Goal: Task Accomplishment & Management: Manage account settings

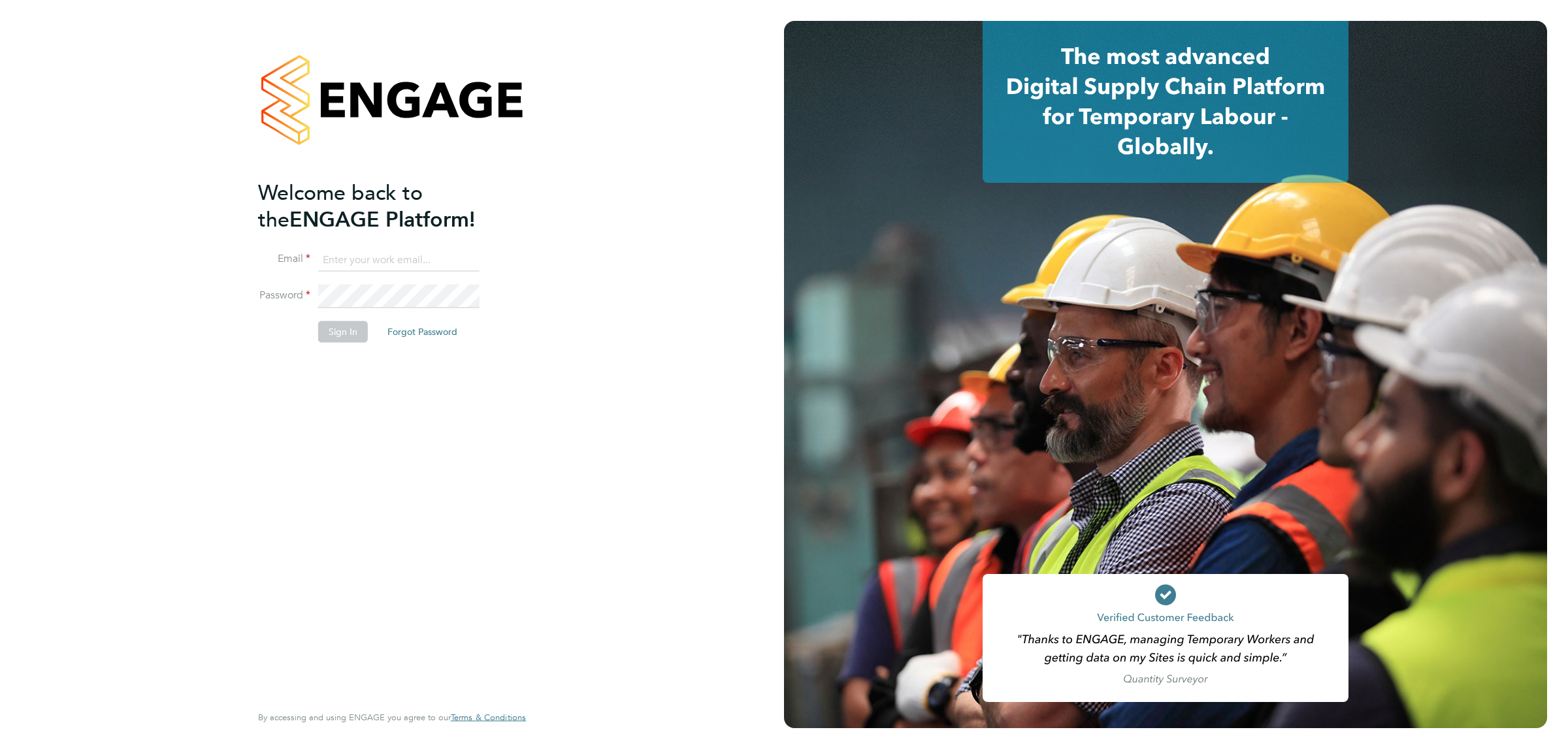
type input "[PERSON_NAME][EMAIL_ADDRESS][PERSON_NAME][DOMAIN_NAME]"
click at [335, 338] on button "Sign In" at bounding box center [342, 331] width 50 height 21
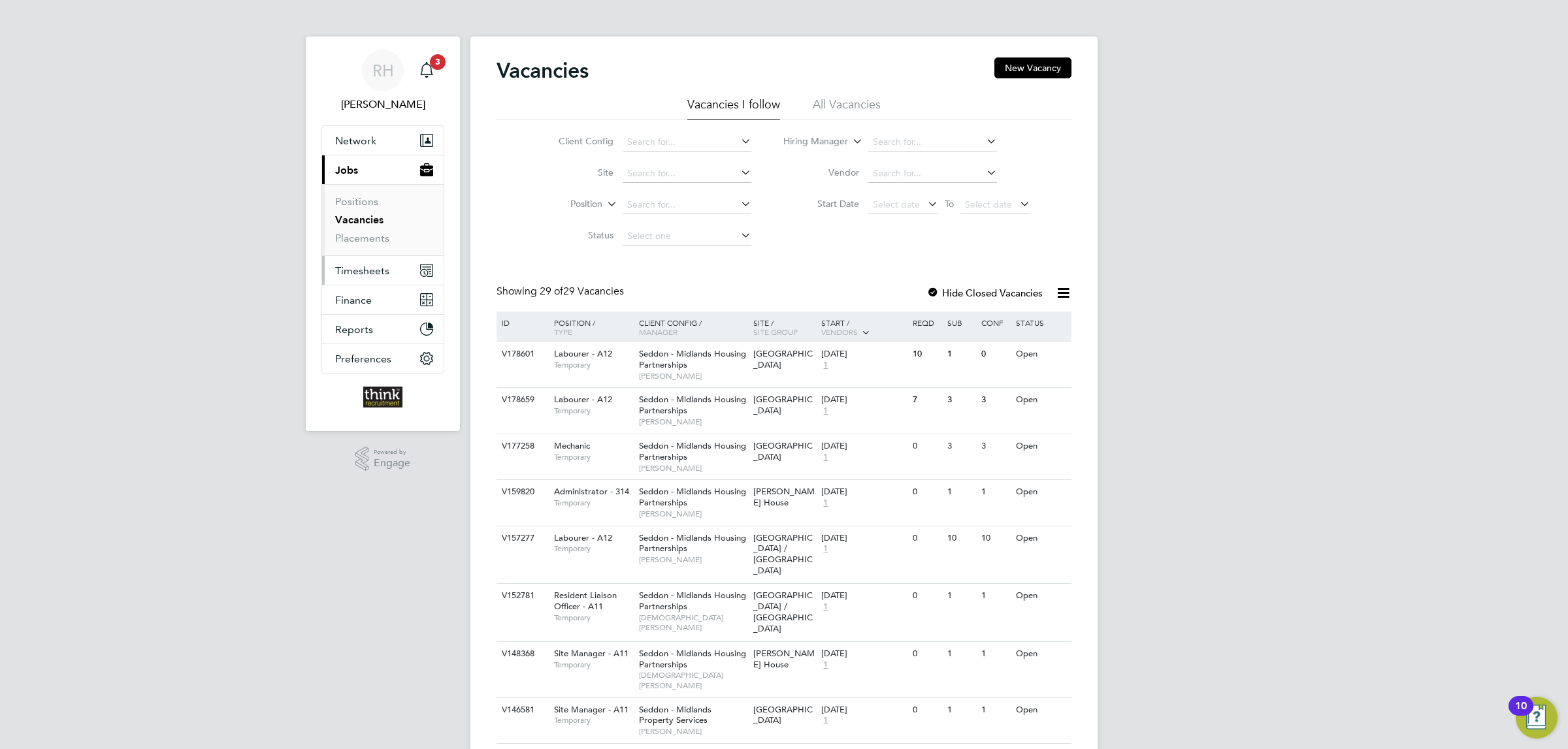
click at [367, 265] on span "Timesheets" at bounding box center [362, 271] width 54 height 12
click at [369, 231] on link "Timesheets" at bounding box center [362, 231] width 54 height 12
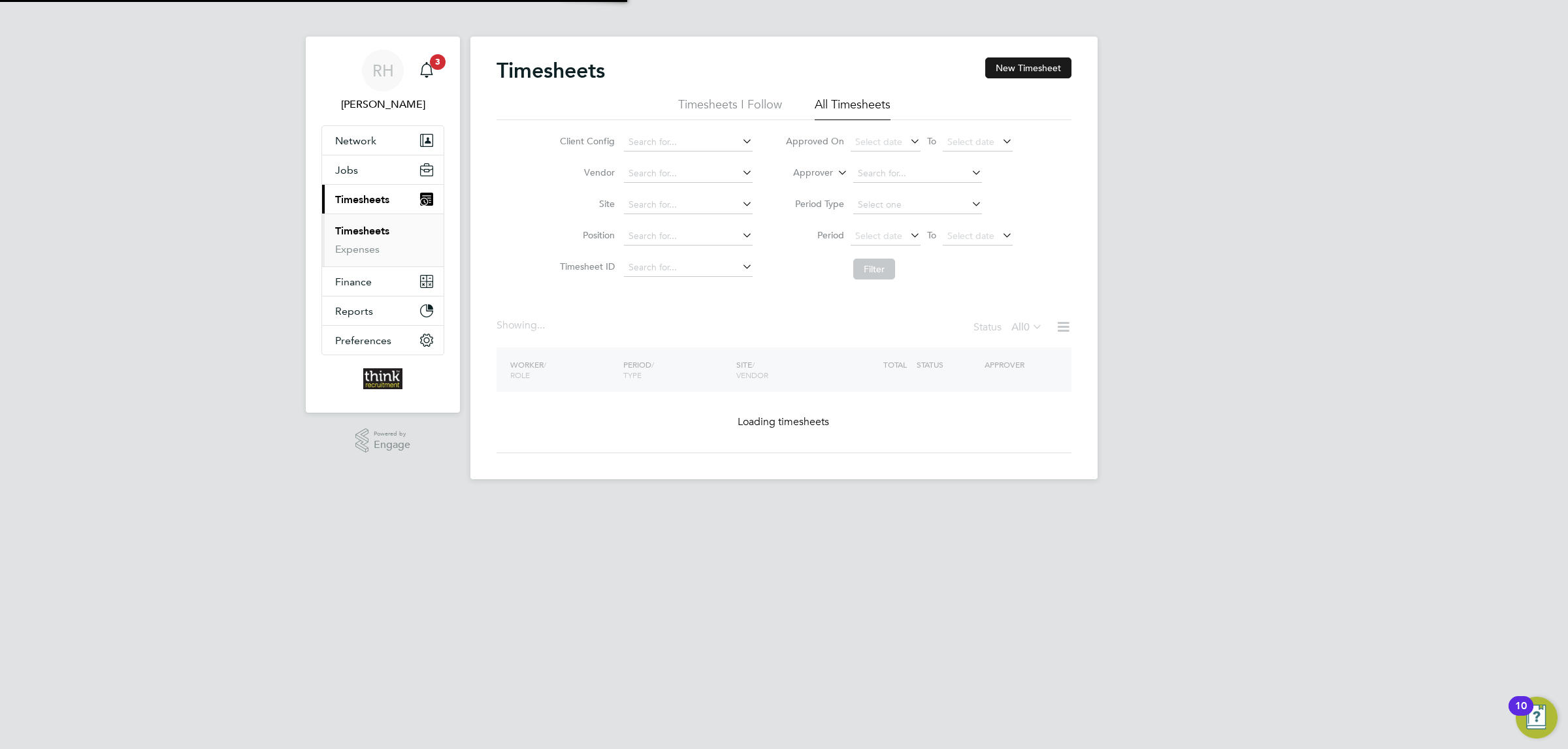
click at [1046, 68] on button "New Timesheet" at bounding box center [1028, 68] width 86 height 21
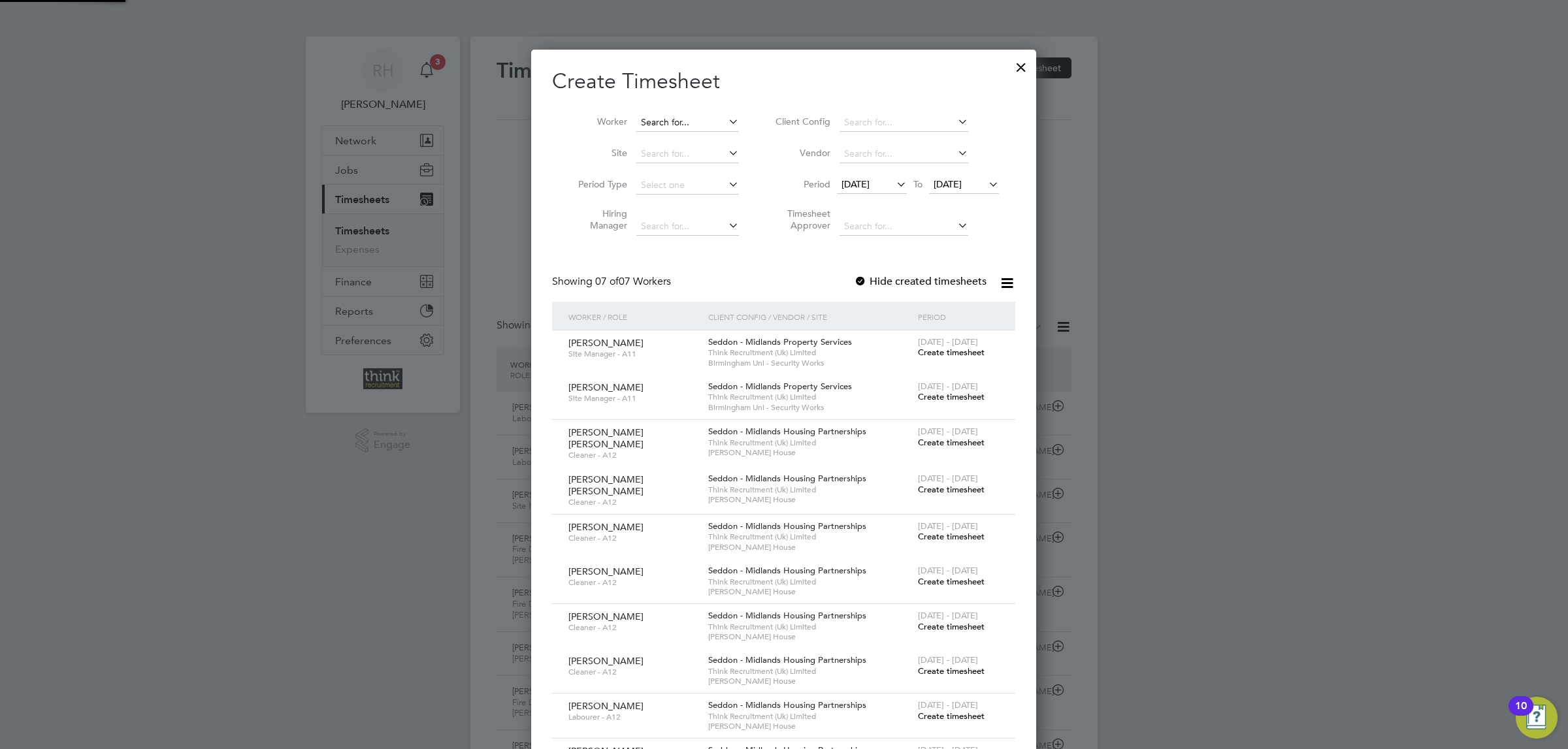
click at [688, 124] on input at bounding box center [687, 123] width 102 height 18
click at [700, 135] on li "Delr oy Johnson" at bounding box center [687, 141] width 104 height 18
type input "Delroy Johnson"
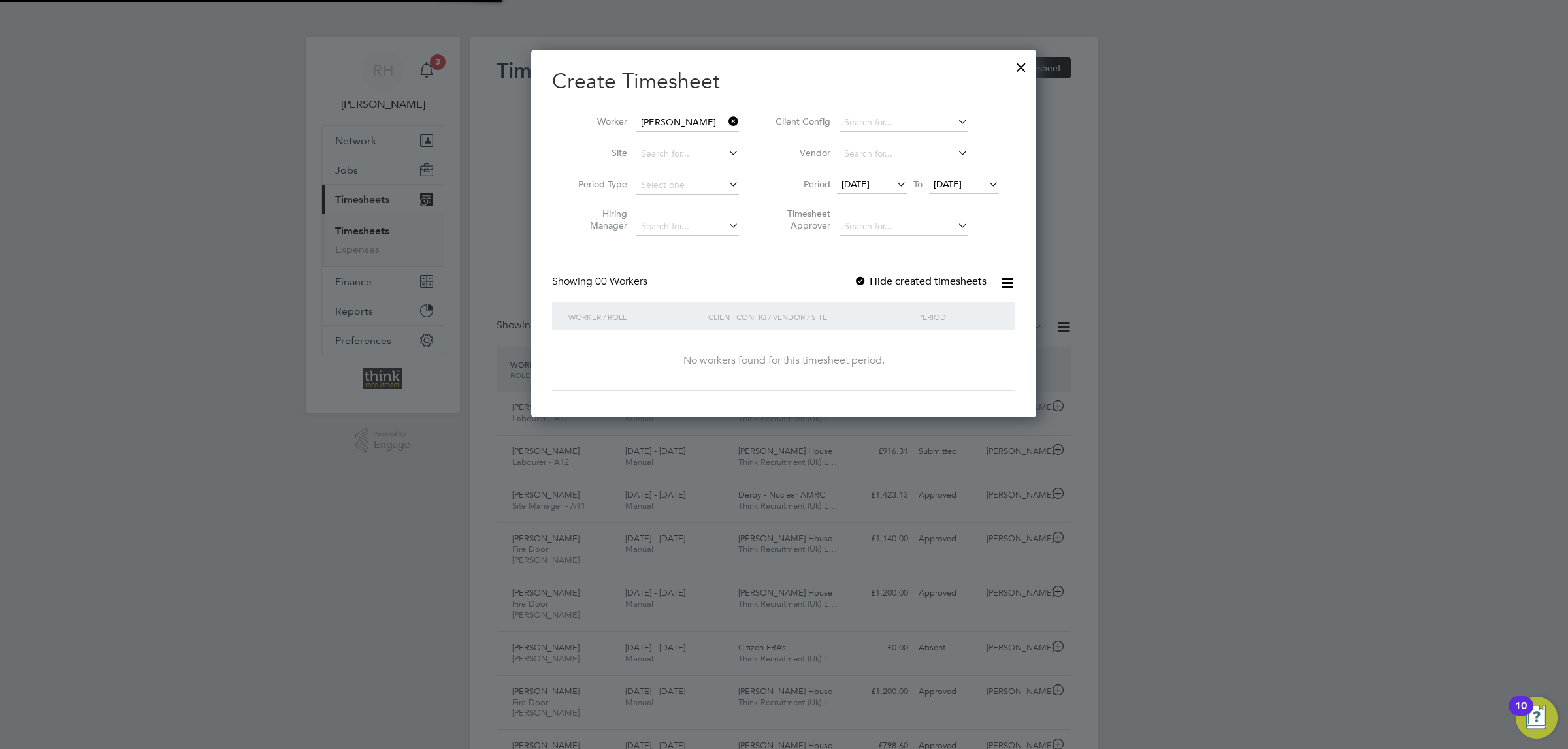
click at [869, 185] on span "19 Sep 2025" at bounding box center [856, 184] width 28 height 12
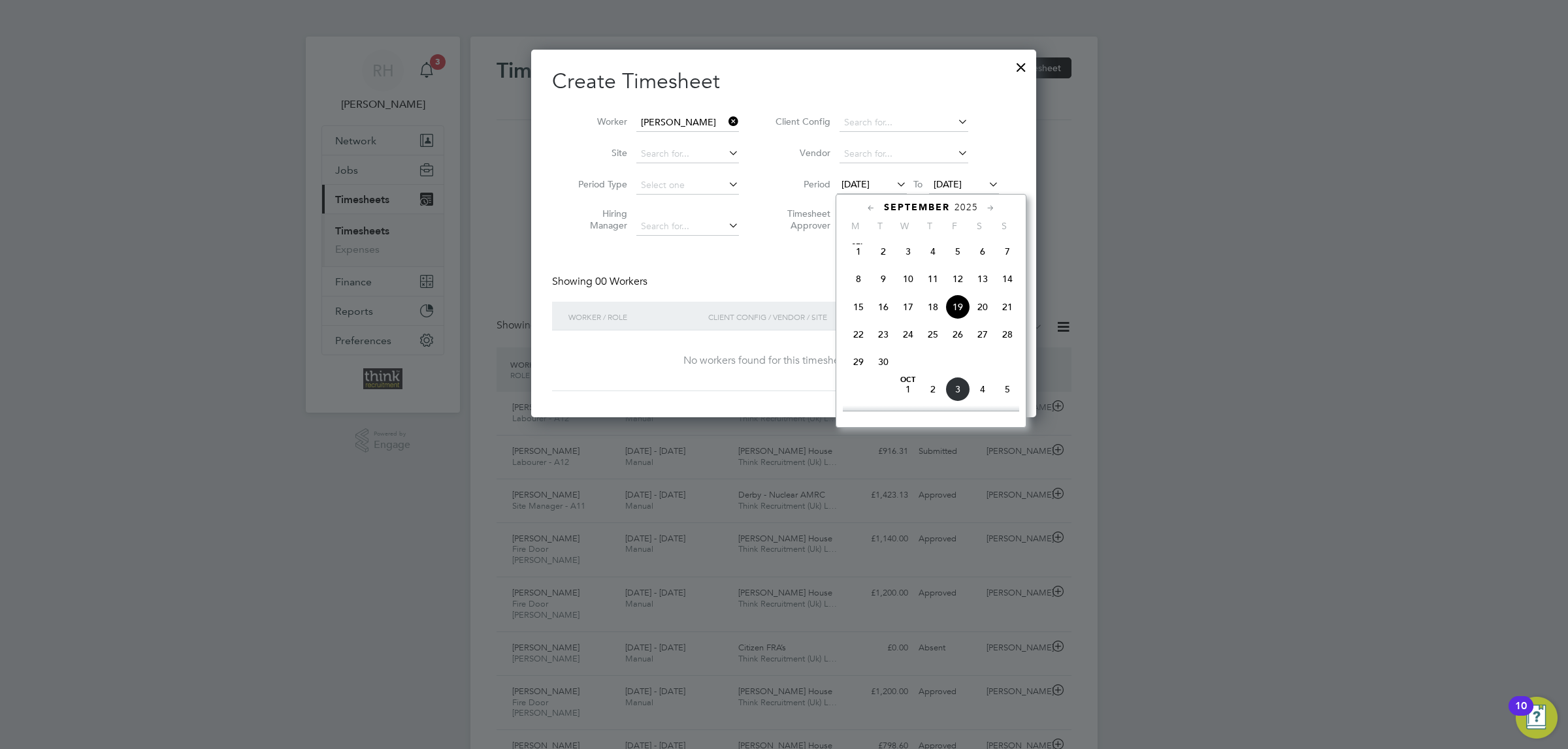
click at [859, 333] on span "22" at bounding box center [859, 335] width 25 height 25
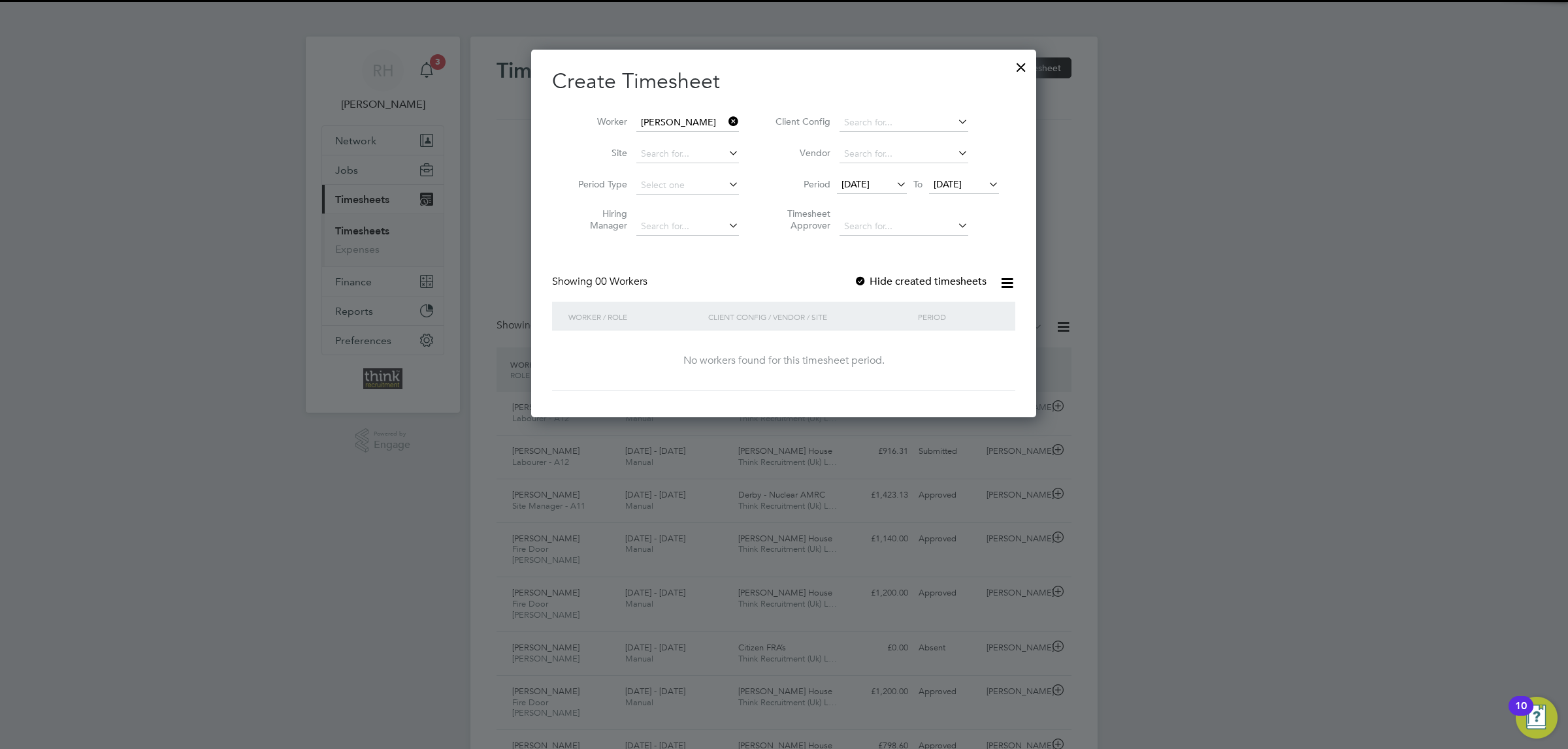
click at [843, 191] on span "22 Sep 2025" at bounding box center [872, 185] width 70 height 18
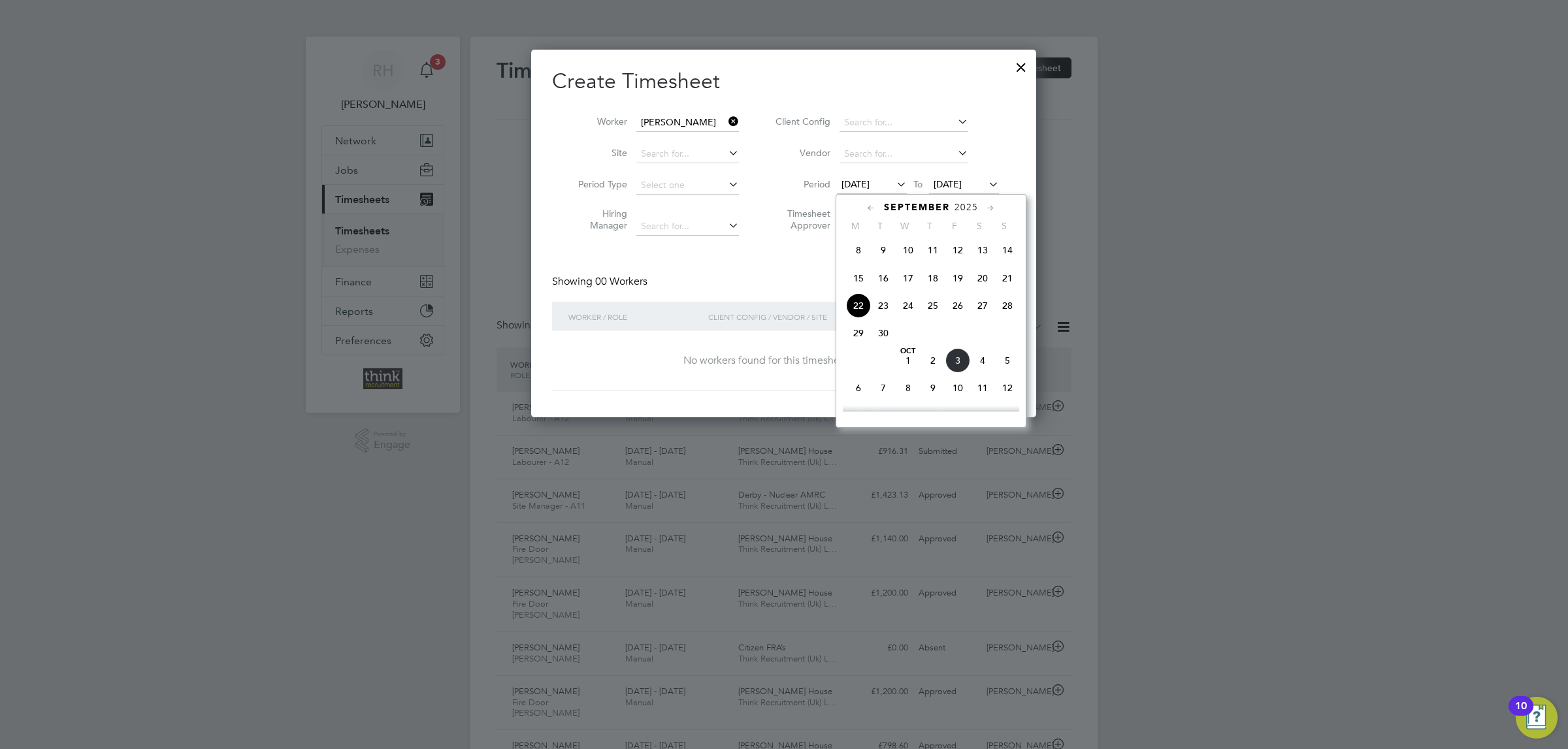
click at [859, 290] on span "15" at bounding box center [859, 278] width 25 height 25
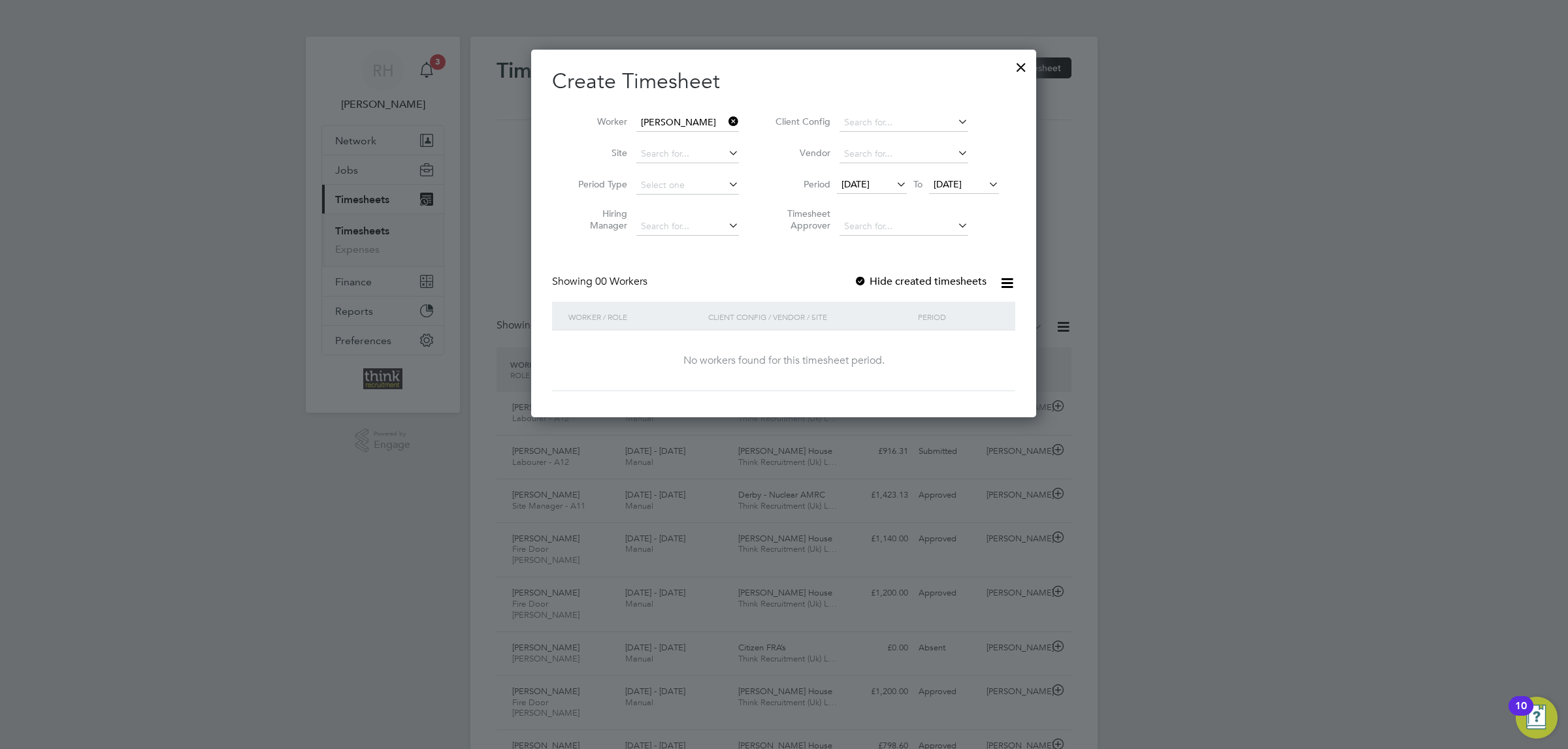
click at [949, 187] on span "26 Sep 2025" at bounding box center [947, 184] width 28 height 12
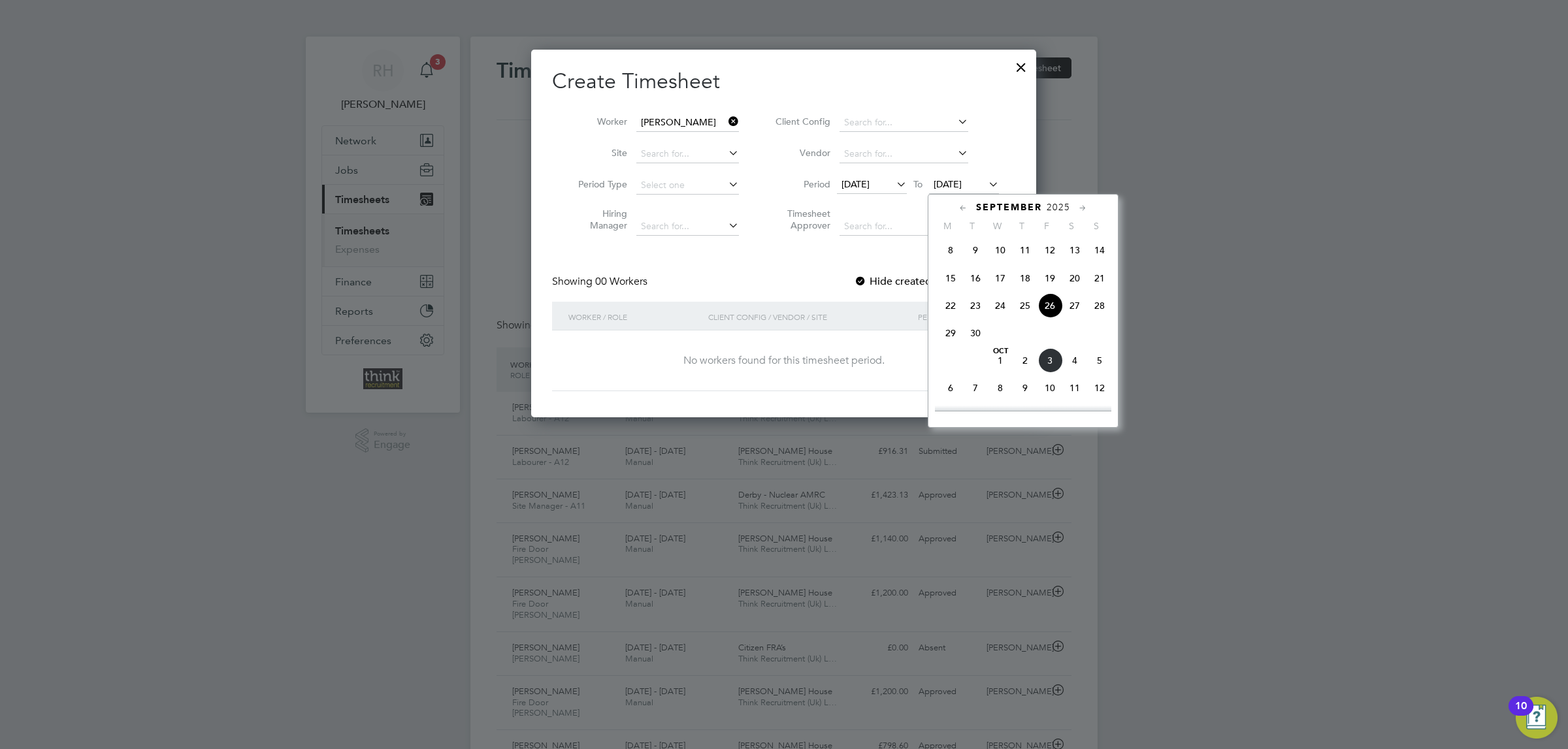
click at [1102, 314] on span "28" at bounding box center [1099, 305] width 25 height 25
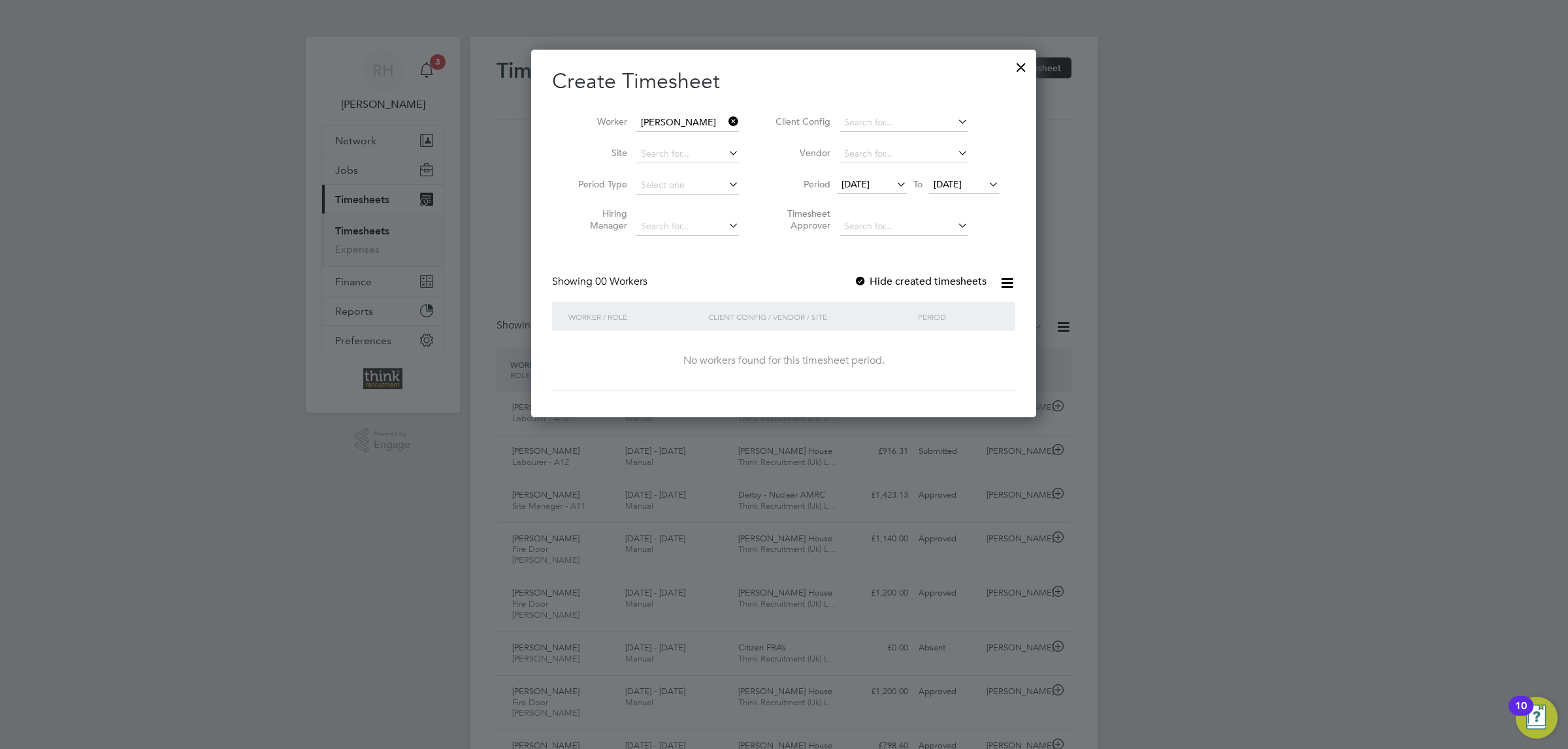
click at [949, 192] on span "28 Sep 2025" at bounding box center [963, 185] width 70 height 18
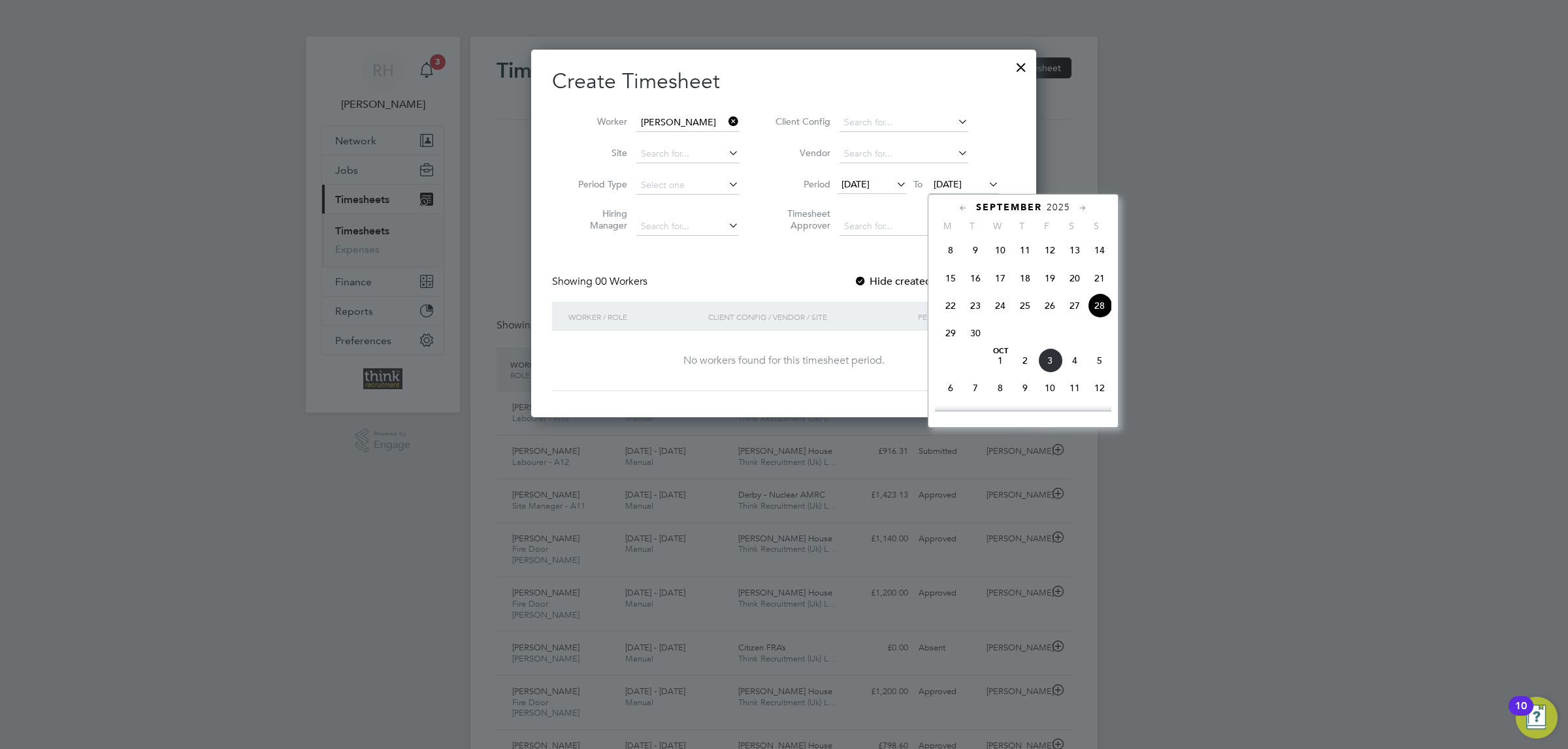
click at [1102, 369] on span "5" at bounding box center [1099, 361] width 25 height 25
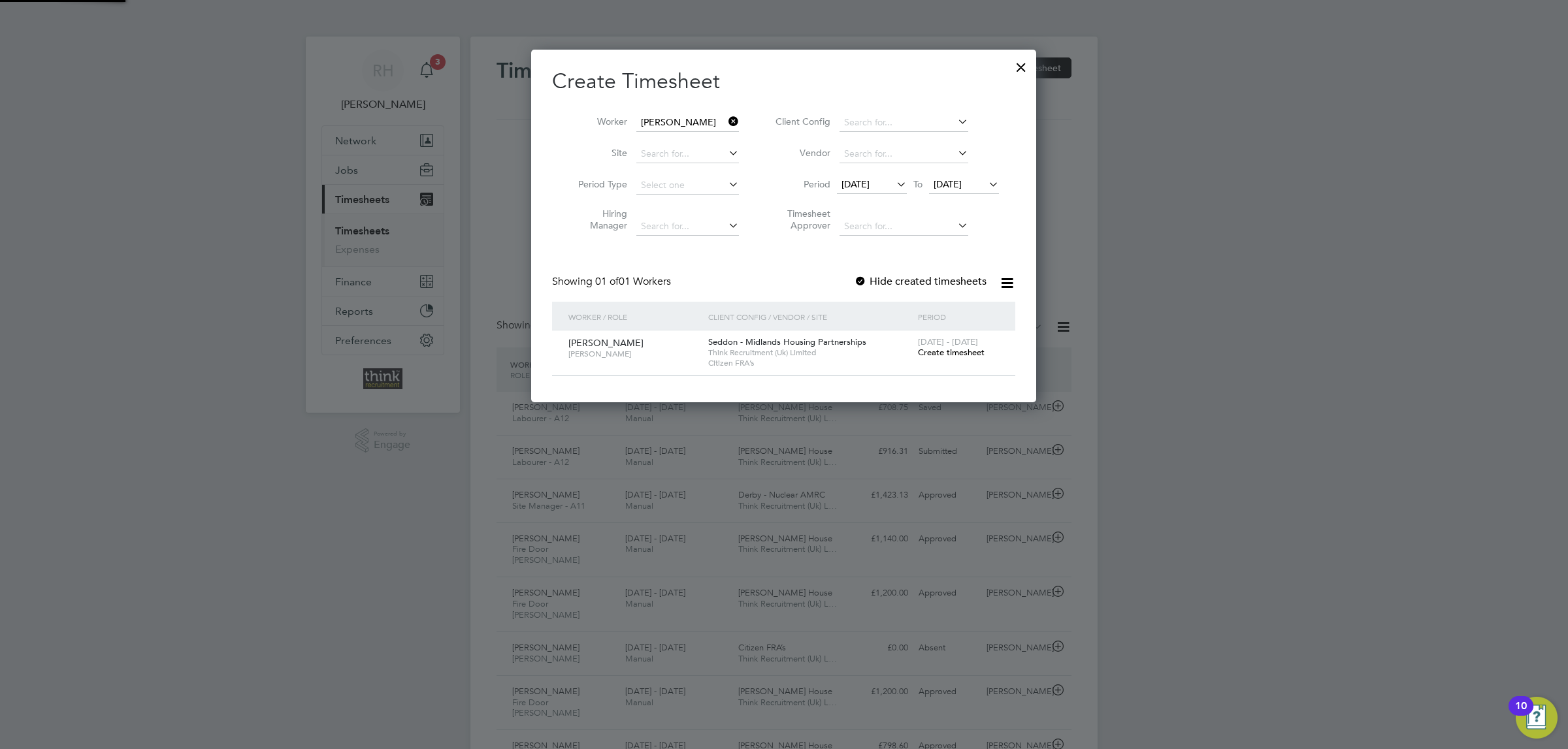
scroll to position [355, 505]
click at [957, 355] on span "Create timesheet" at bounding box center [951, 352] width 67 height 11
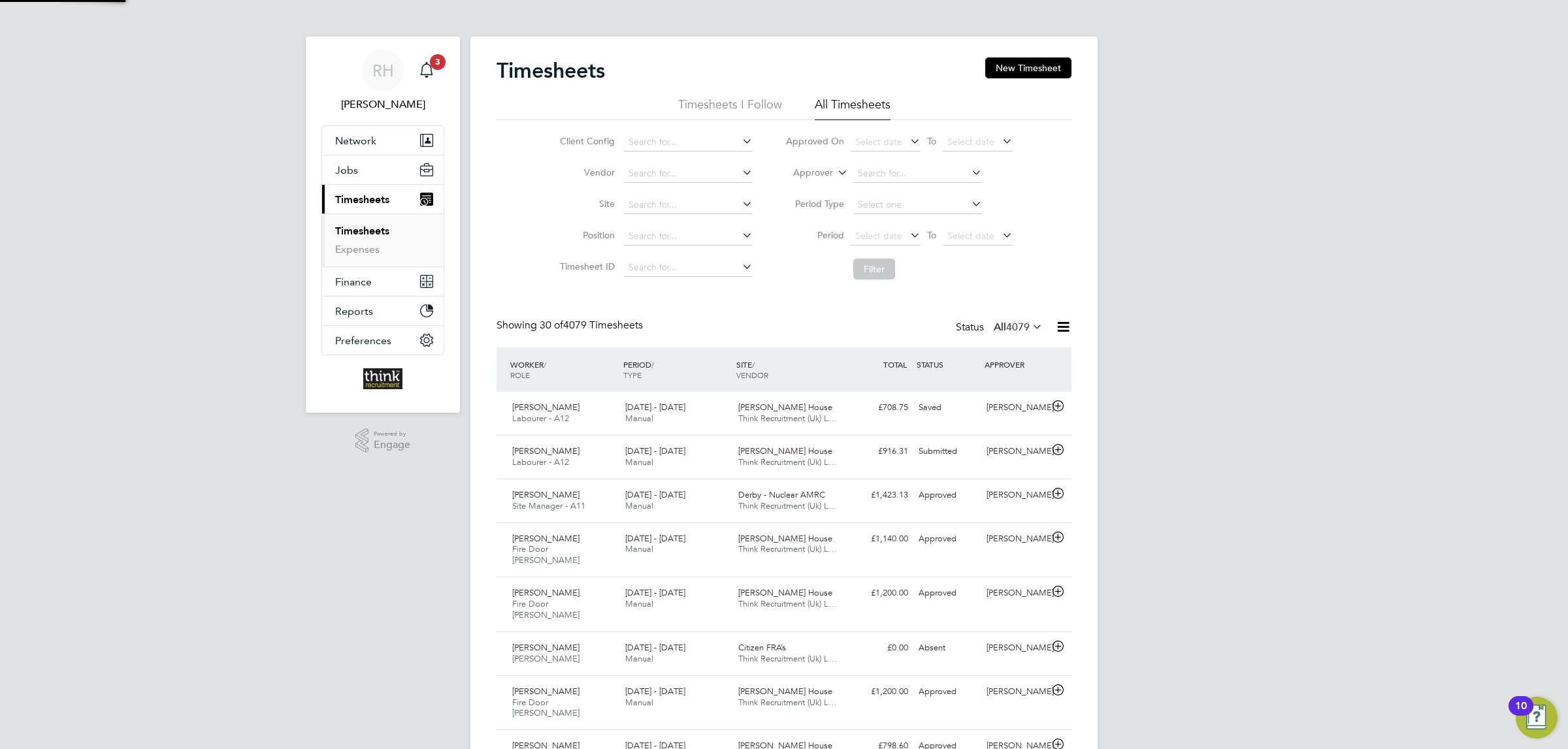
scroll to position [33, 114]
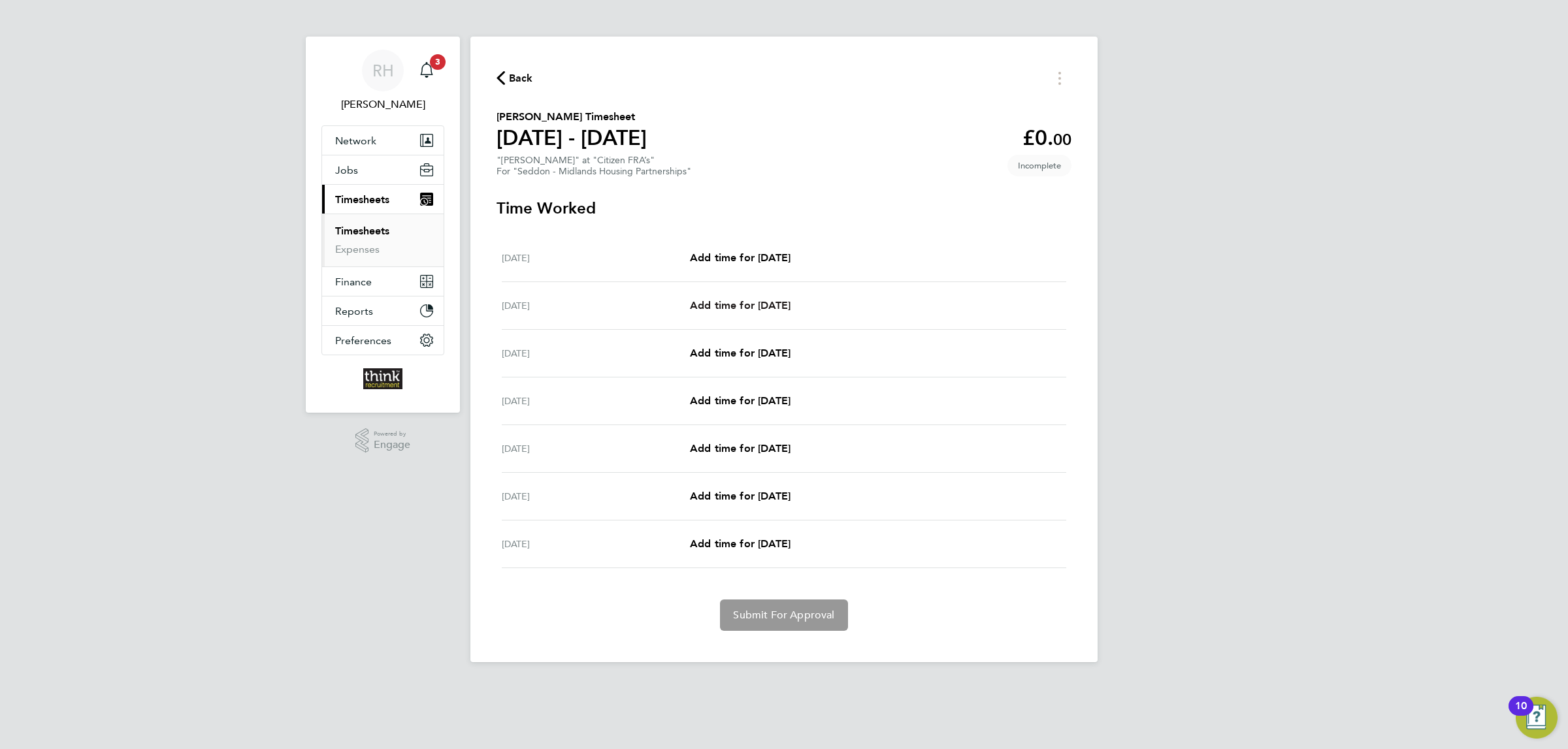
click at [762, 305] on span "Add time for Tue 30 Sep" at bounding box center [740, 305] width 101 height 12
select select "30"
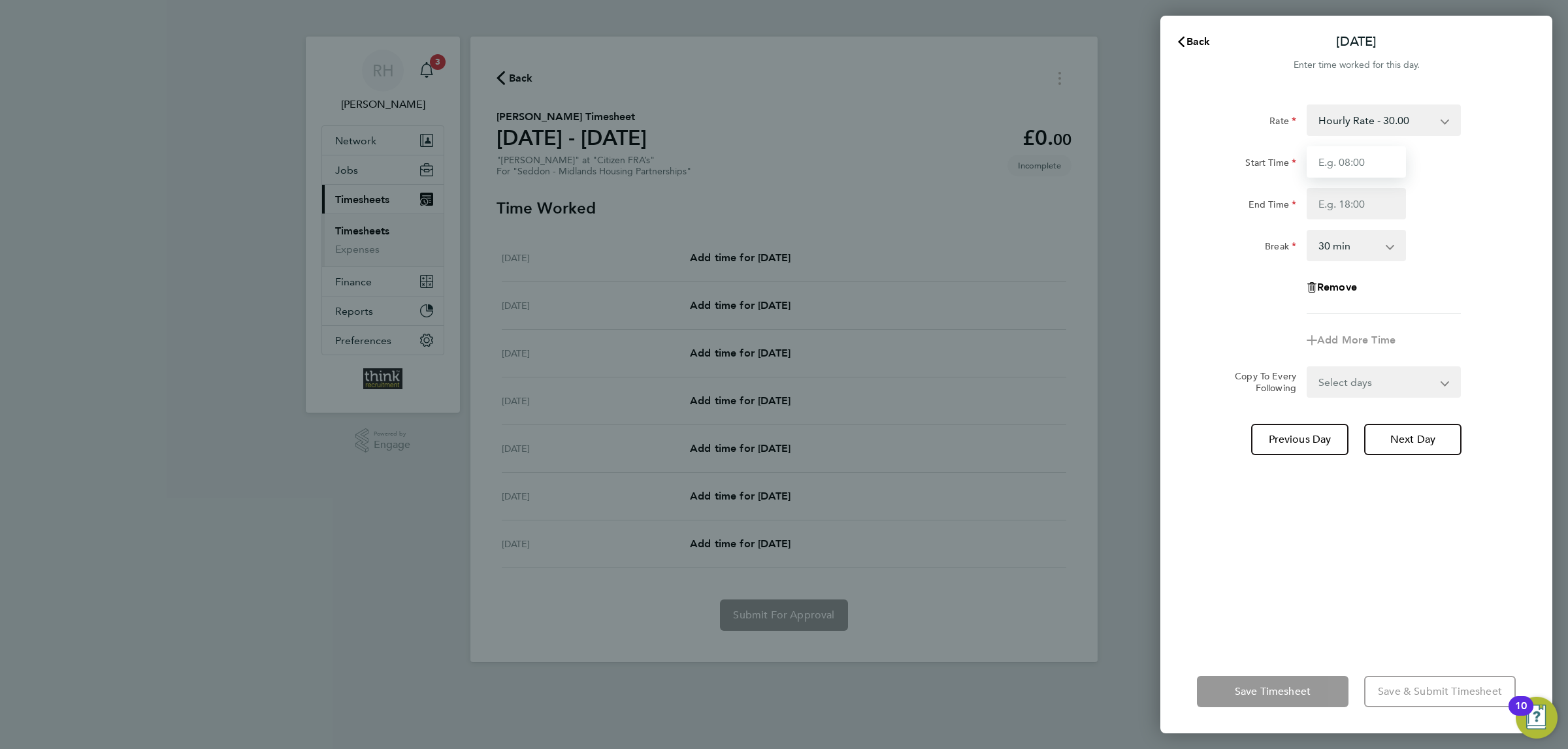
click at [1348, 162] on input "Start Time" at bounding box center [1356, 161] width 99 height 32
type input "07:30"
click at [1365, 204] on input "End Time" at bounding box center [1356, 204] width 99 height 32
type input "17:00"
click at [1182, 280] on div "Rate Hourly Rate - 30.00 Start Time 07:30 End Time 17:00 Break 0 min 15 min 30 …" at bounding box center [1356, 368] width 392 height 561
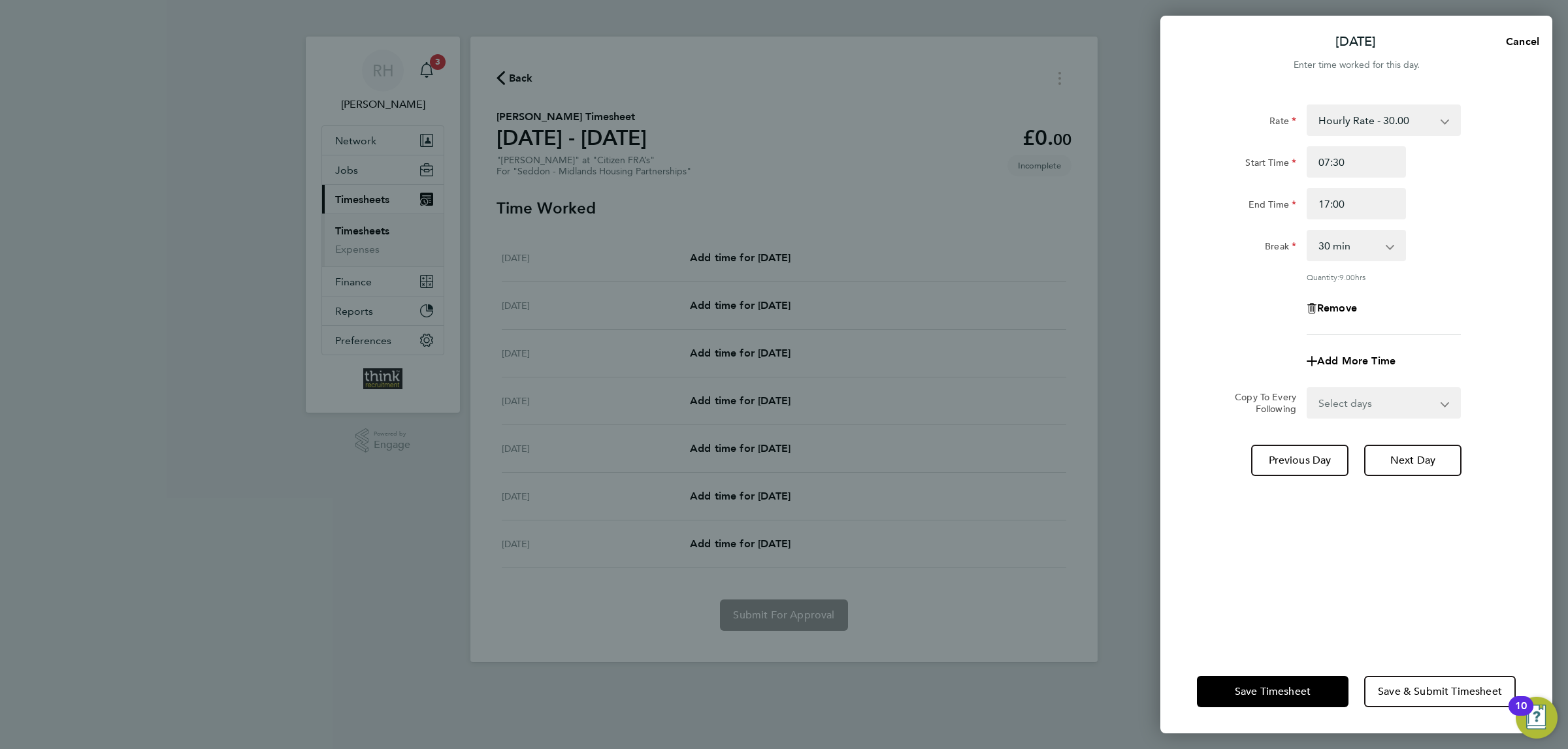
click at [1364, 406] on select "Select days Day Weekday (Mon-Fri) Weekend (Sat-Sun) Wednesday Thursday Friday S…" at bounding box center [1376, 402] width 137 height 28
select select "WEEKDAY"
click at [1308, 388] on select "Select days Day Weekday (Mon-Fri) Weekend (Sat-Sun) Wednesday Thursday Friday S…" at bounding box center [1376, 402] width 137 height 28
select select "2025-10-05"
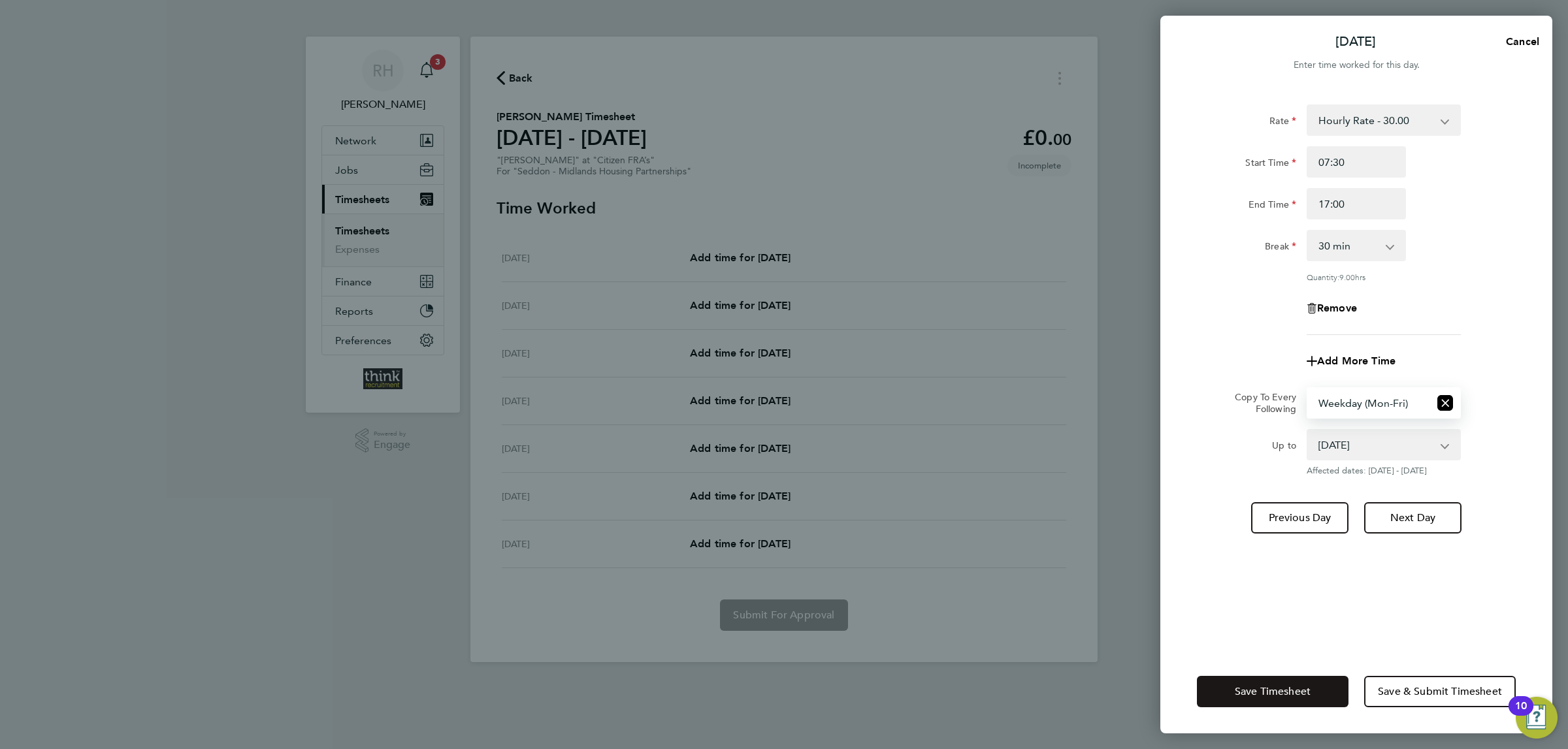
click at [1302, 686] on span "Save Timesheet" at bounding box center [1273, 691] width 75 height 13
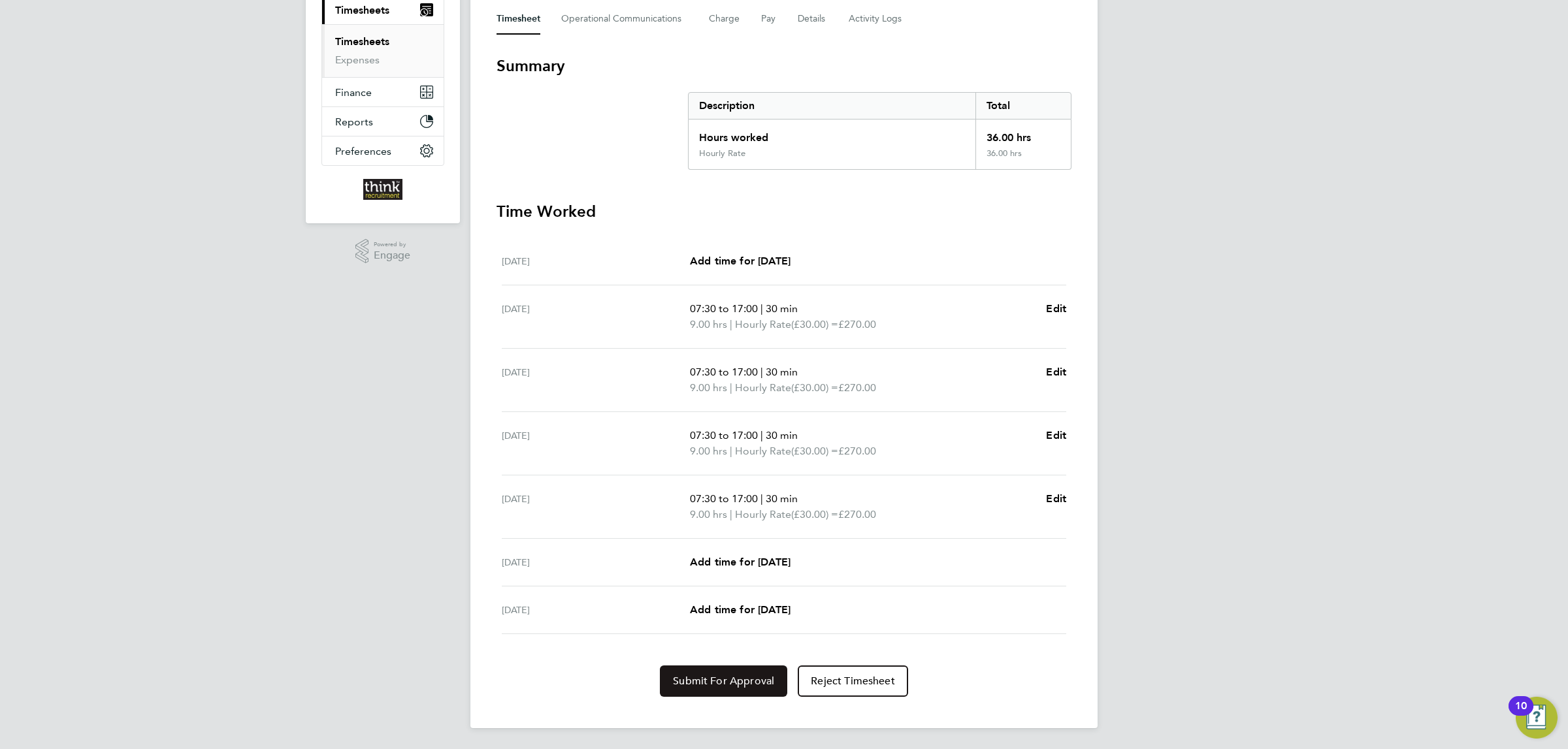
click at [741, 678] on span "Submit For Approval" at bounding box center [724, 681] width 102 height 13
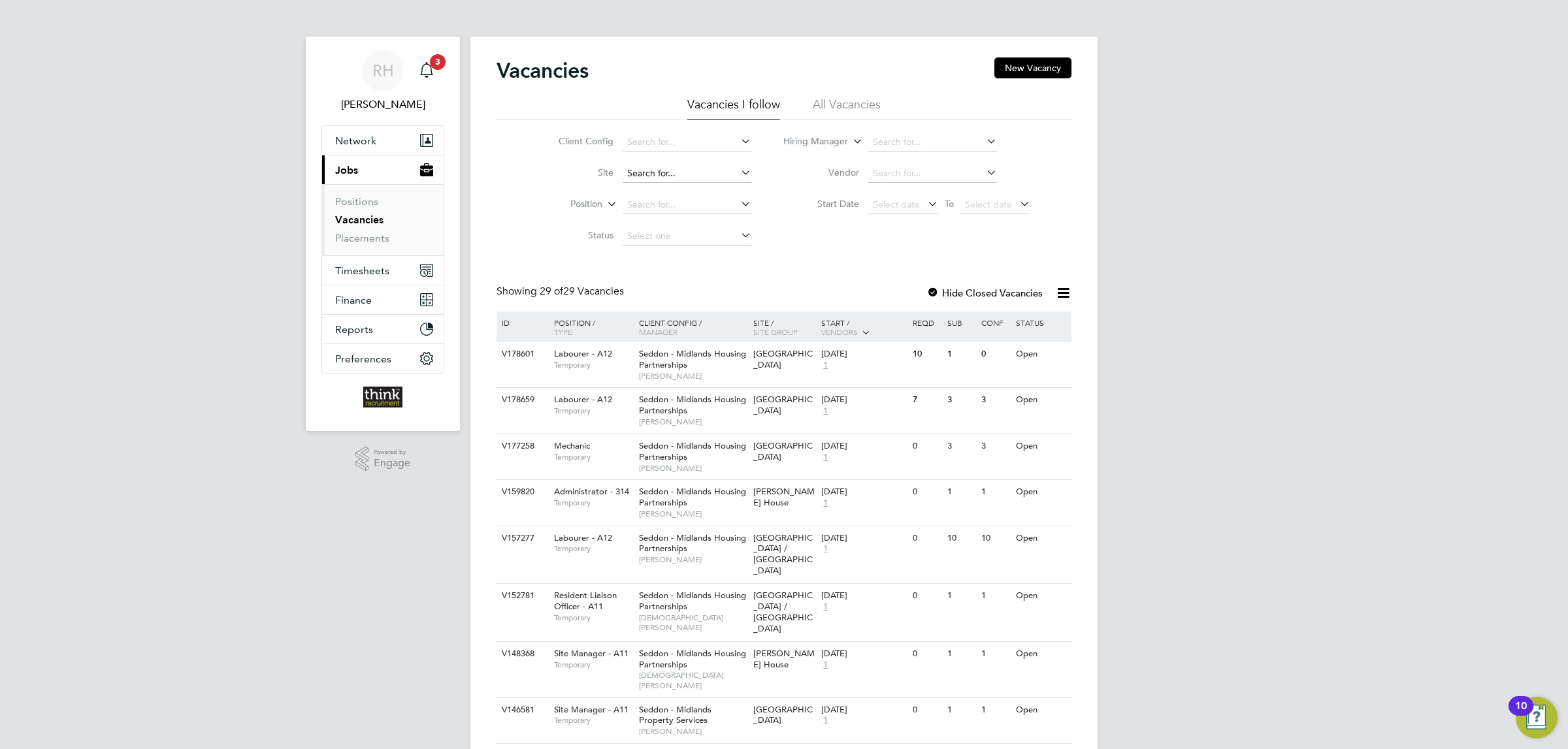
click at [681, 178] on input at bounding box center [686, 174] width 128 height 18
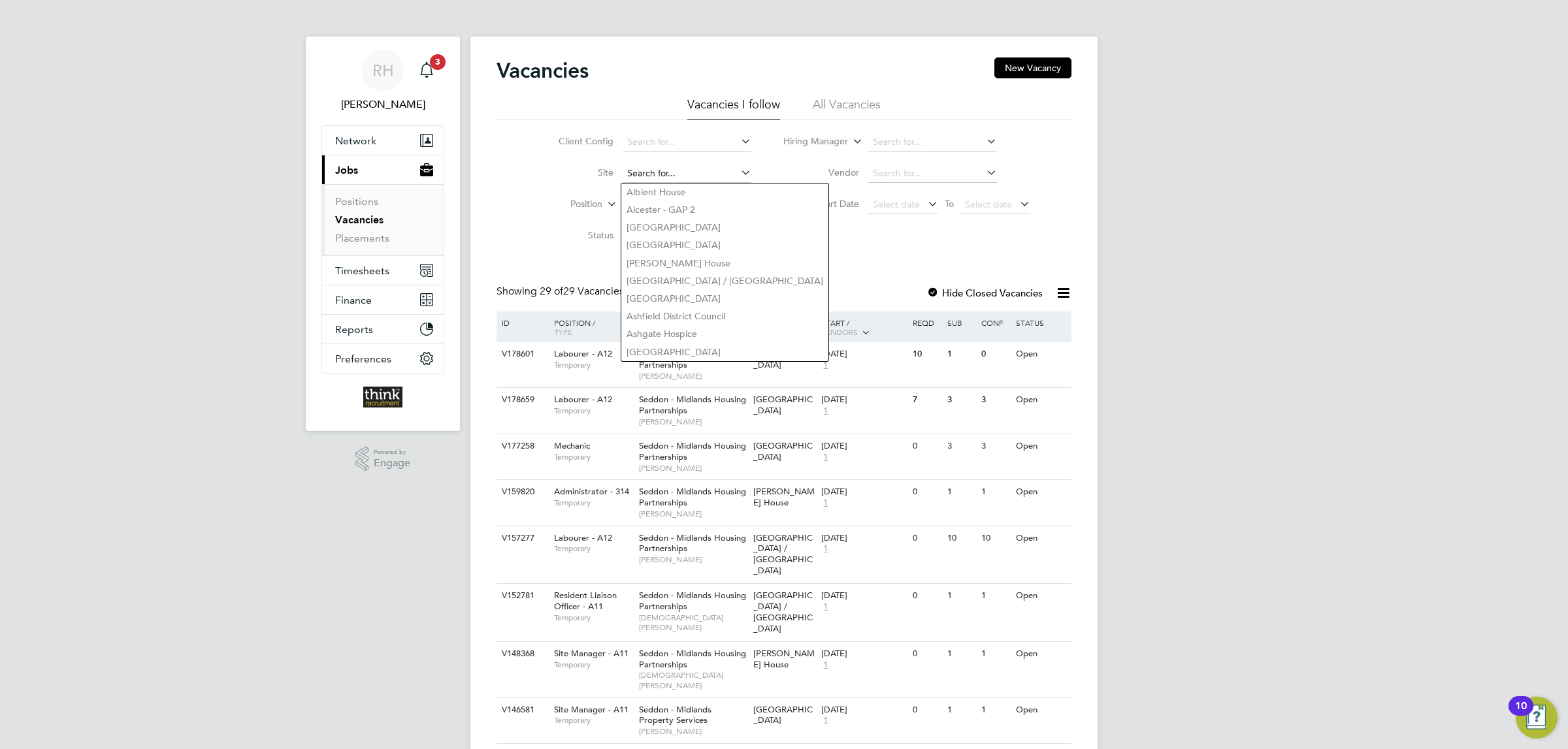
click at [695, 175] on input at bounding box center [686, 174] width 128 height 18
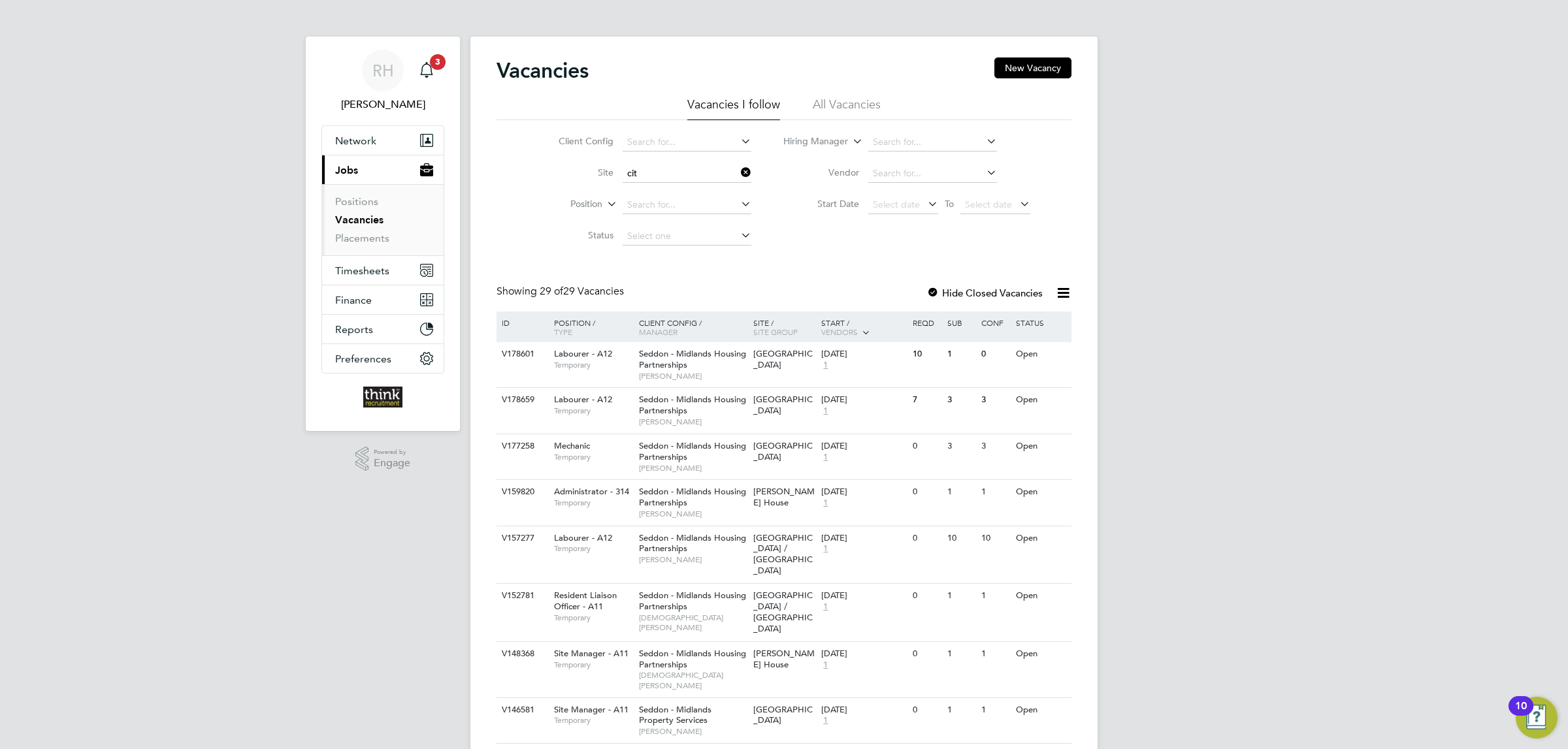
click at [717, 210] on li "Cit izen FRA’s" at bounding box center [712, 210] width 182 height 18
type input "Citizen FRA’s"
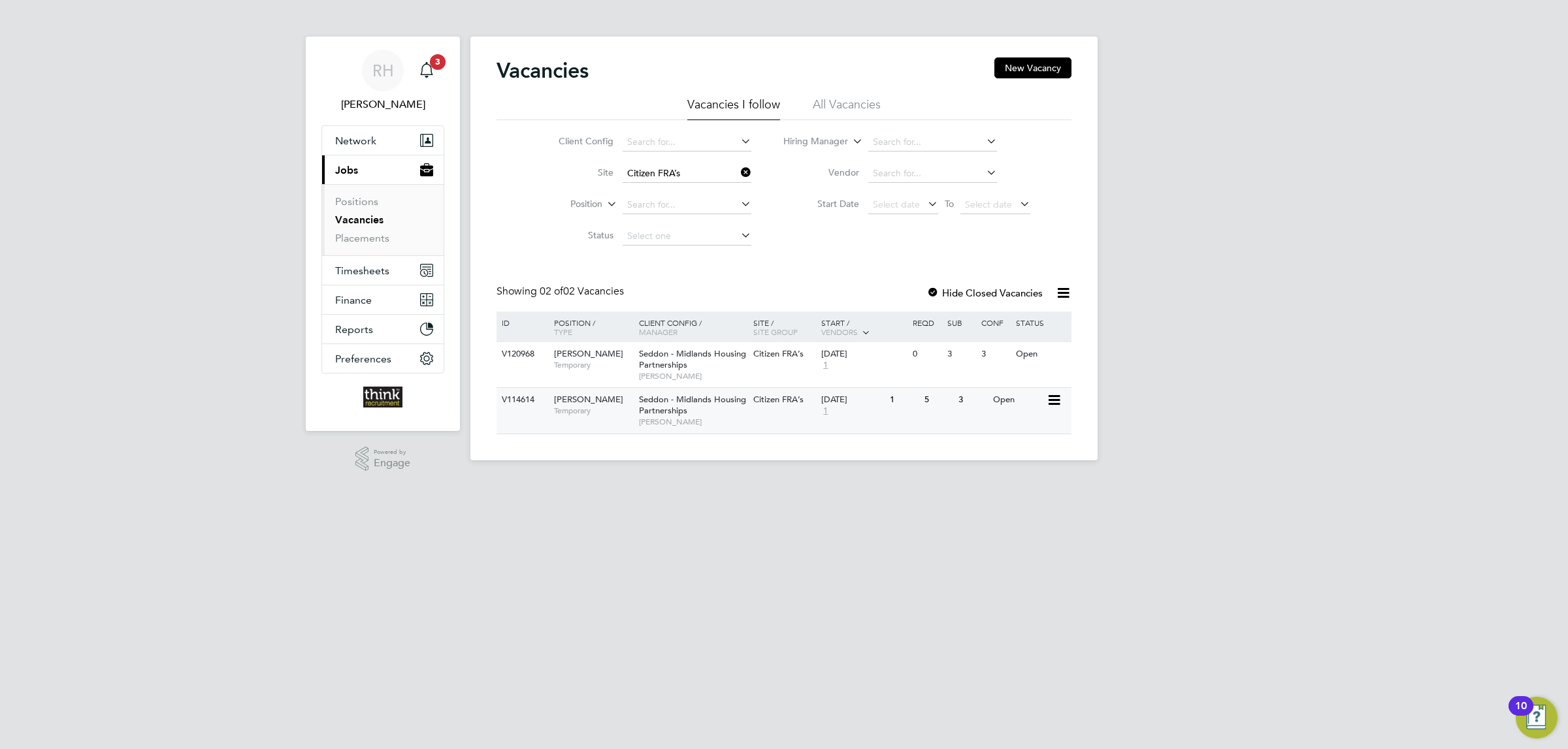
click at [882, 423] on div "29 Jan 2024 1" at bounding box center [852, 405] width 68 height 35
click at [739, 365] on div "Seddon - Midlands Housing Partnerships Alex Smith" at bounding box center [692, 365] width 115 height 45
click at [396, 265] on button "Timesheets" at bounding box center [383, 270] width 122 height 28
click at [370, 231] on link "Timesheets" at bounding box center [362, 231] width 54 height 12
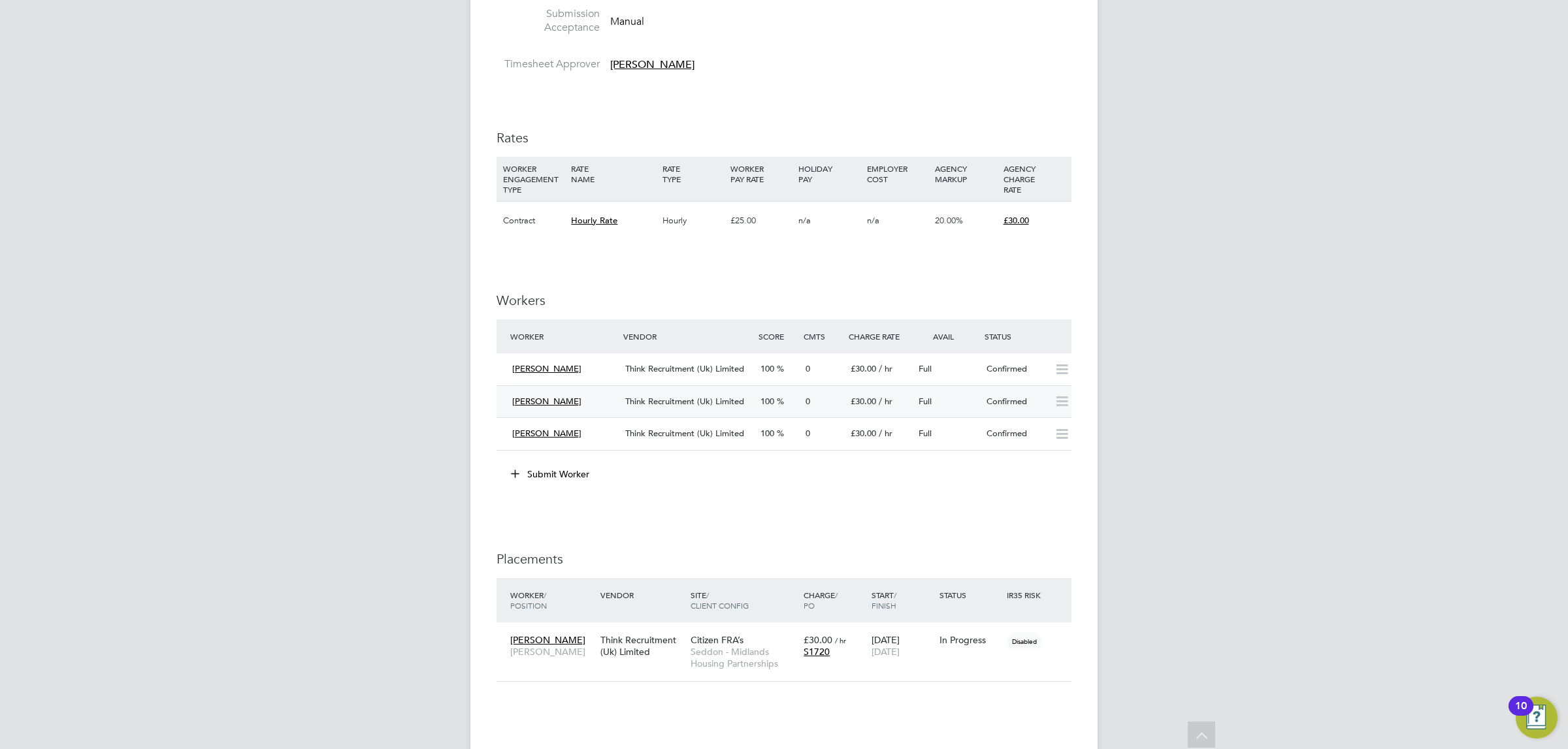
click at [1055, 398] on icon at bounding box center [1062, 401] width 16 height 11
click at [849, 400] on div "£30.00 / hr" at bounding box center [879, 402] width 68 height 22
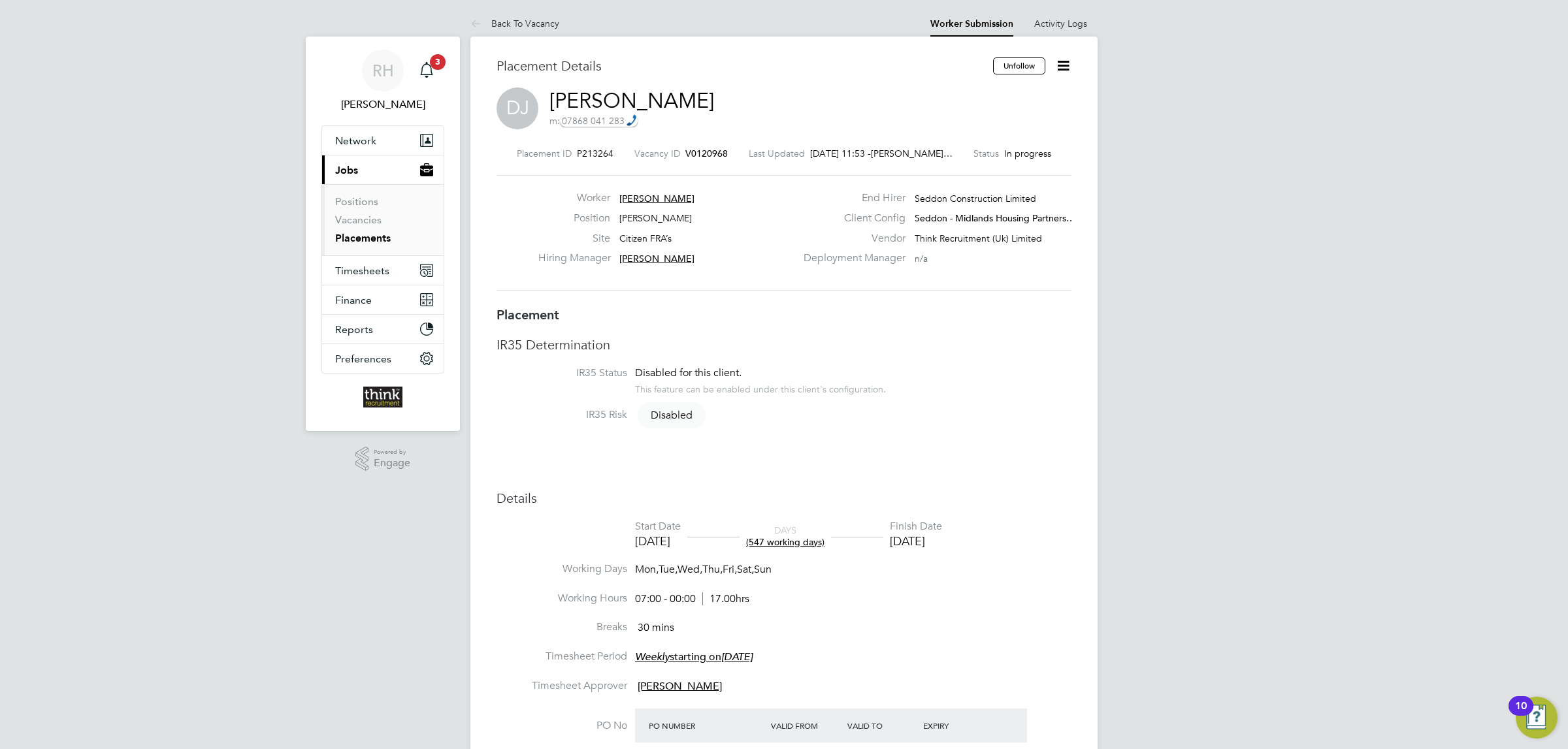
click at [1064, 67] on icon at bounding box center [1063, 65] width 16 height 16
click at [969, 92] on li "Edit Placement e" at bounding box center [1000, 97] width 135 height 18
type input "Alex Smith"
type input "08 Apr 2024"
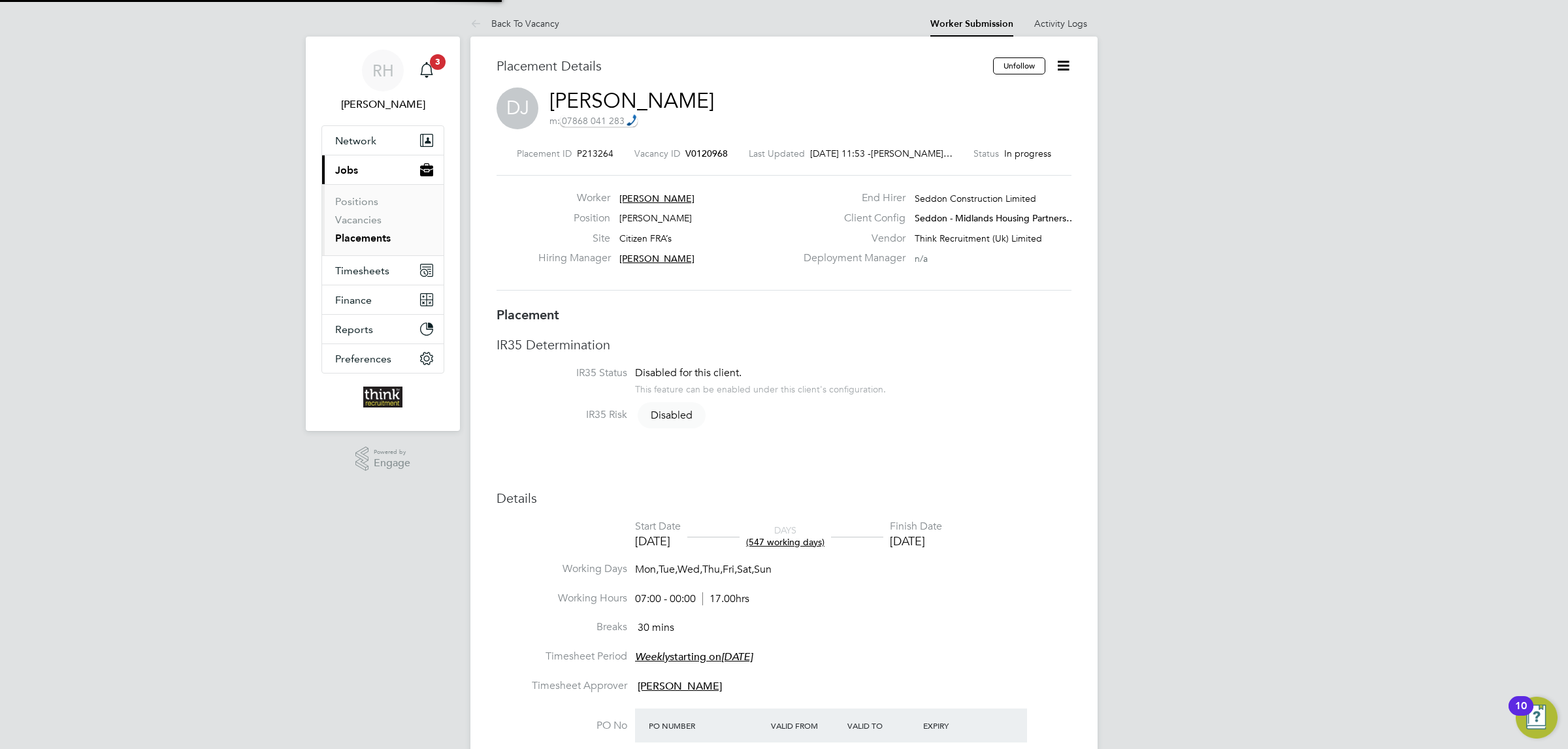
type input "06 Oct 2025"
type input "07:00"
type input "00:00"
